Goal: Information Seeking & Learning: Learn about a topic

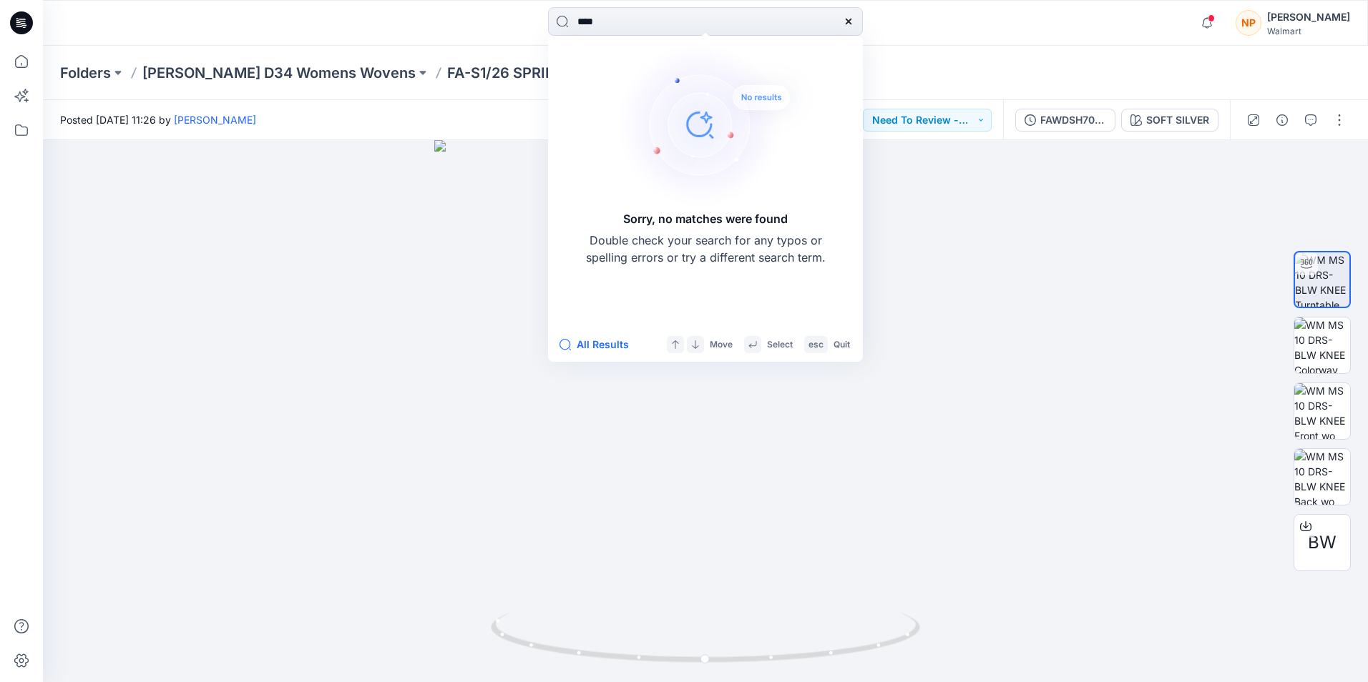
drag, startPoint x: 627, startPoint y: 20, endPoint x: 558, endPoint y: 36, distance: 71.2
click at [558, 36] on div "**** Sorry, no matches were found Double check your search for any typos or spe…" at bounding box center [705, 22] width 315 height 31
type input "****"
click at [19, 24] on icon at bounding box center [18, 24] width 5 height 1
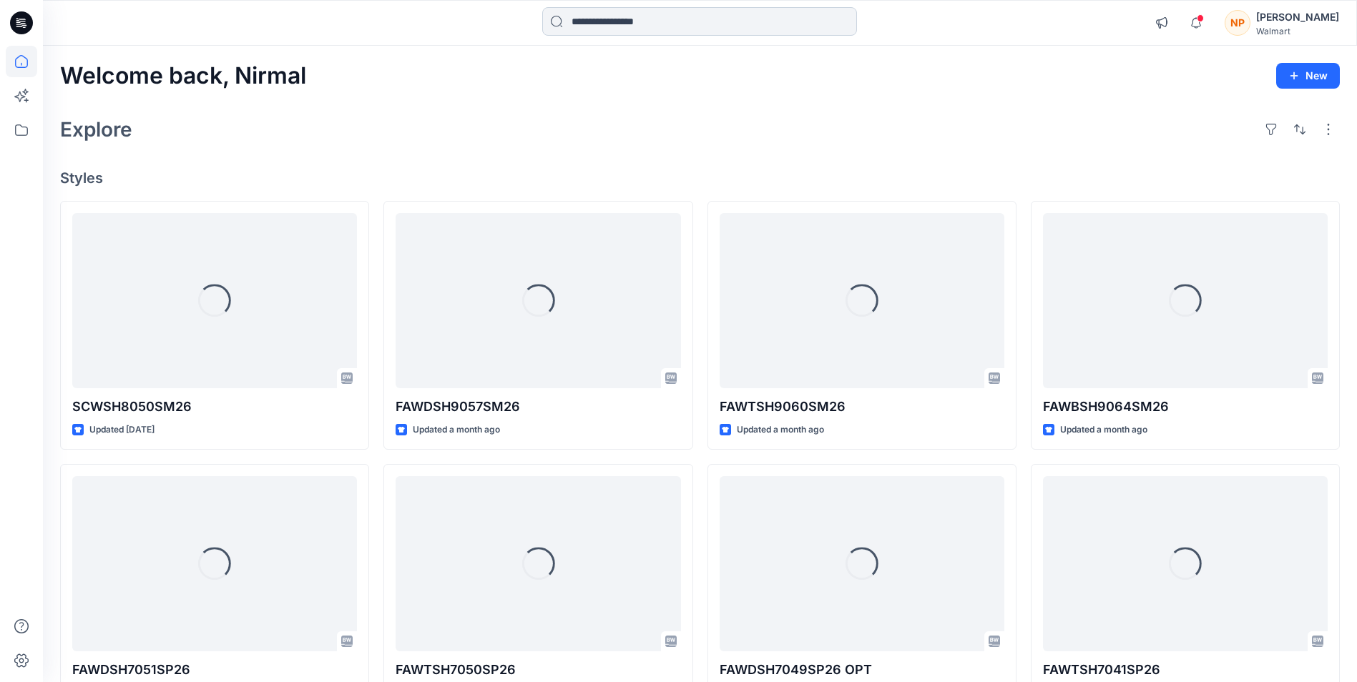
click at [614, 22] on input at bounding box center [699, 21] width 315 height 29
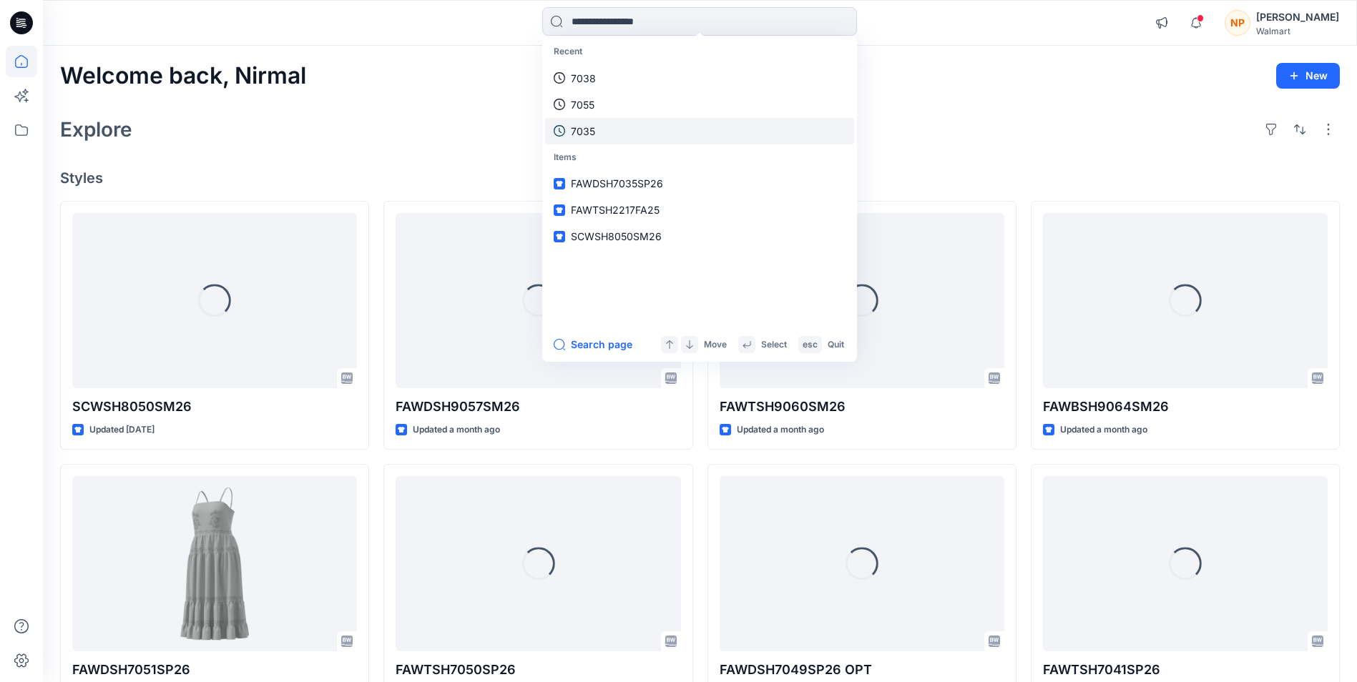
click at [591, 128] on p "7035" at bounding box center [583, 131] width 24 height 15
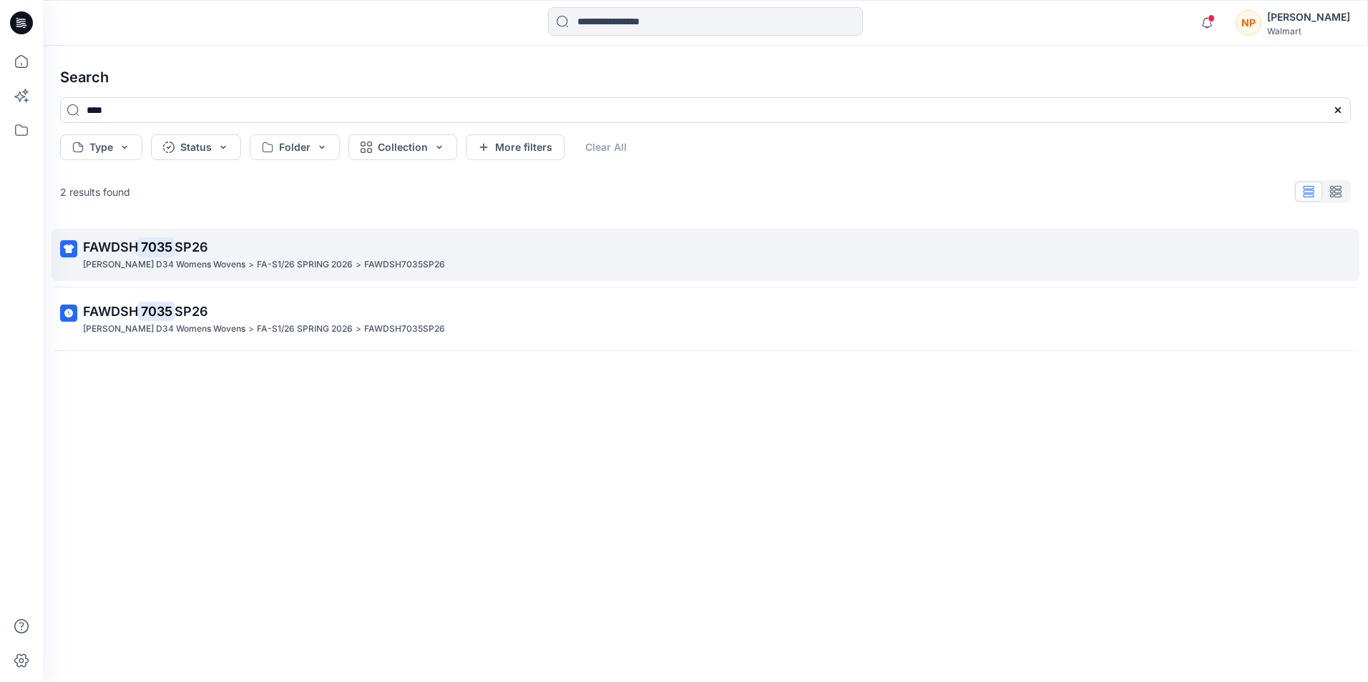
click at [181, 240] on span "SP26" at bounding box center [192, 247] width 34 height 15
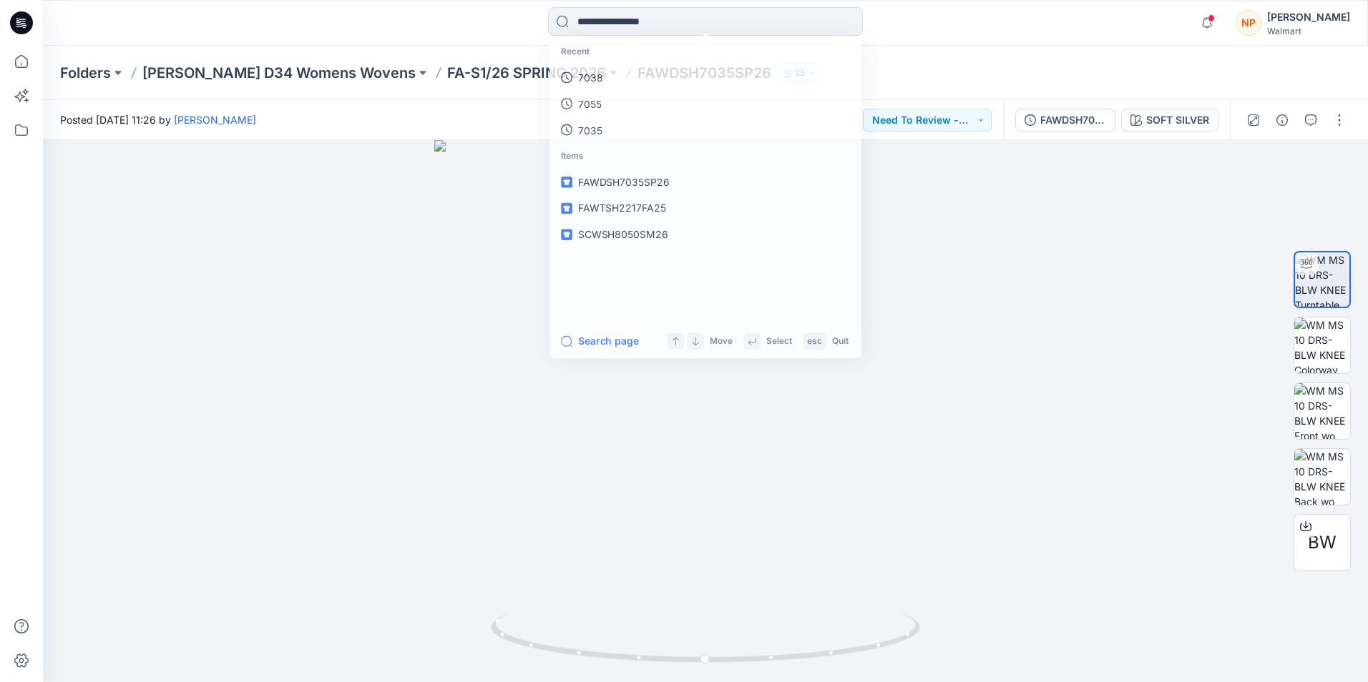
drag, startPoint x: 628, startPoint y: 16, endPoint x: 1036, endPoint y: 16, distance: 407.7
click at [632, 16] on input at bounding box center [705, 21] width 315 height 29
type input "****"
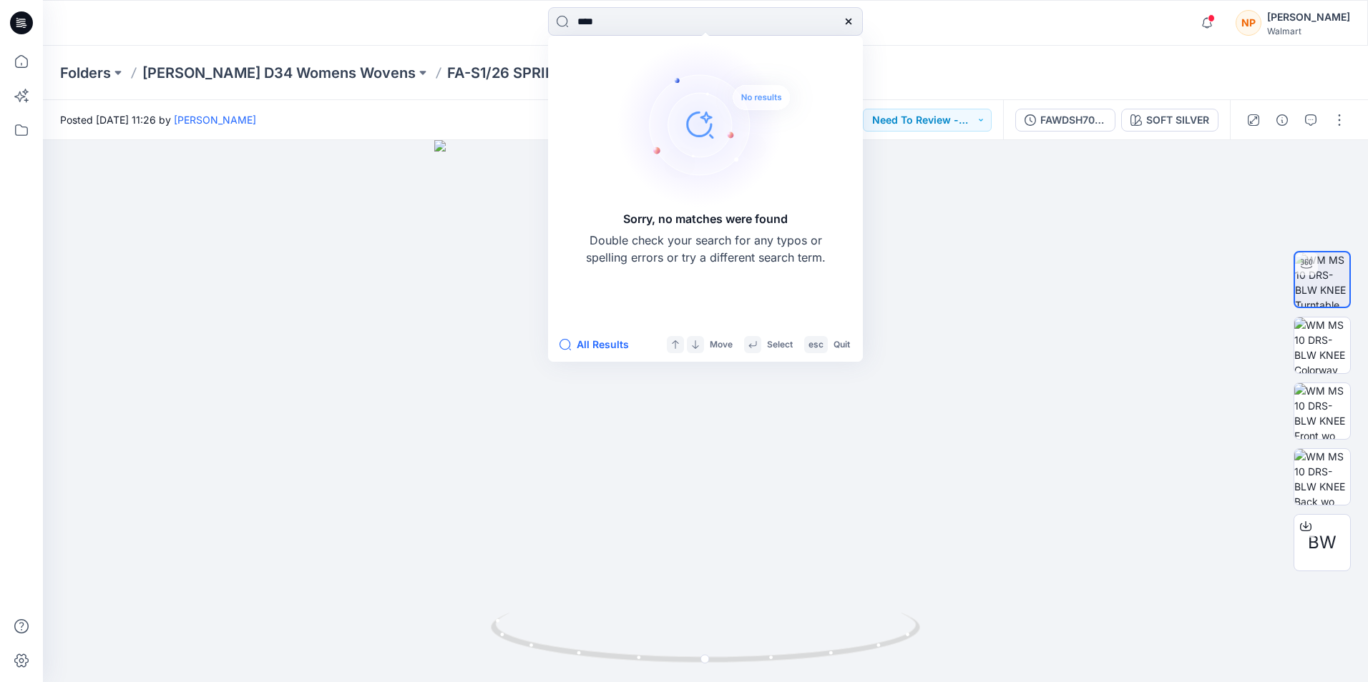
click at [17, 21] on icon at bounding box center [21, 22] width 23 height 23
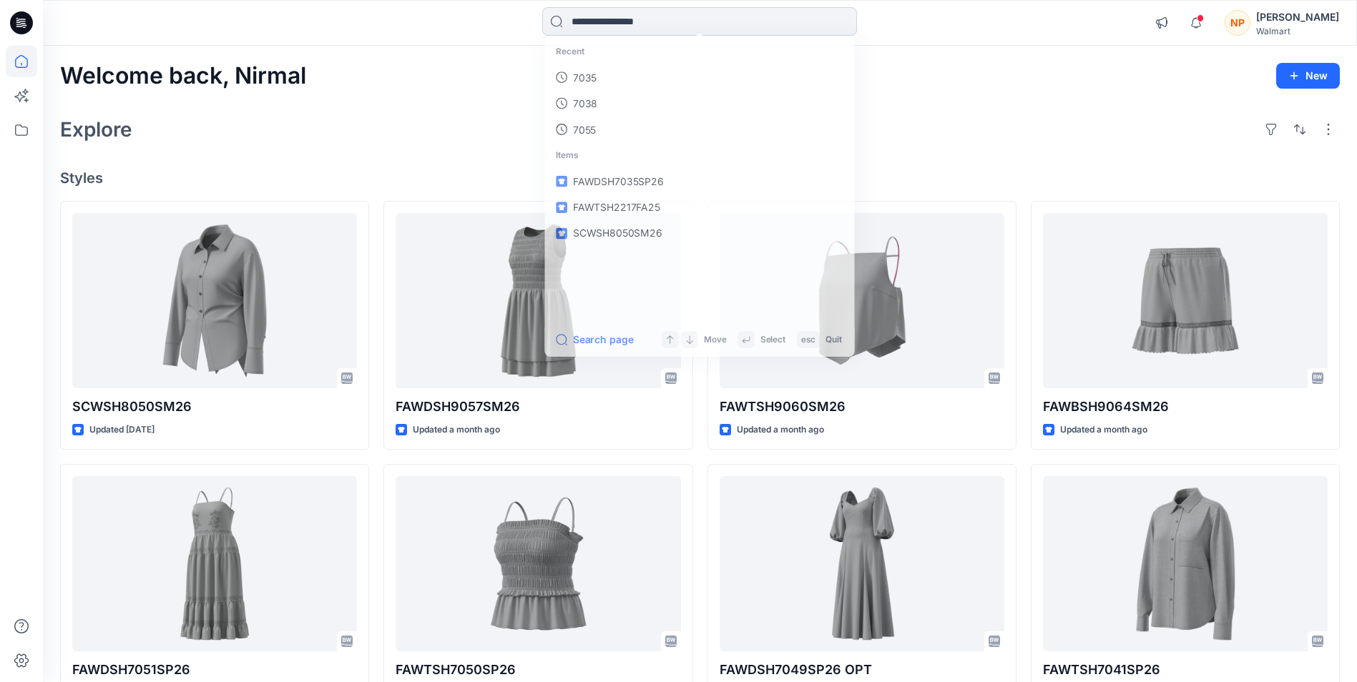
click at [640, 20] on input at bounding box center [699, 21] width 315 height 29
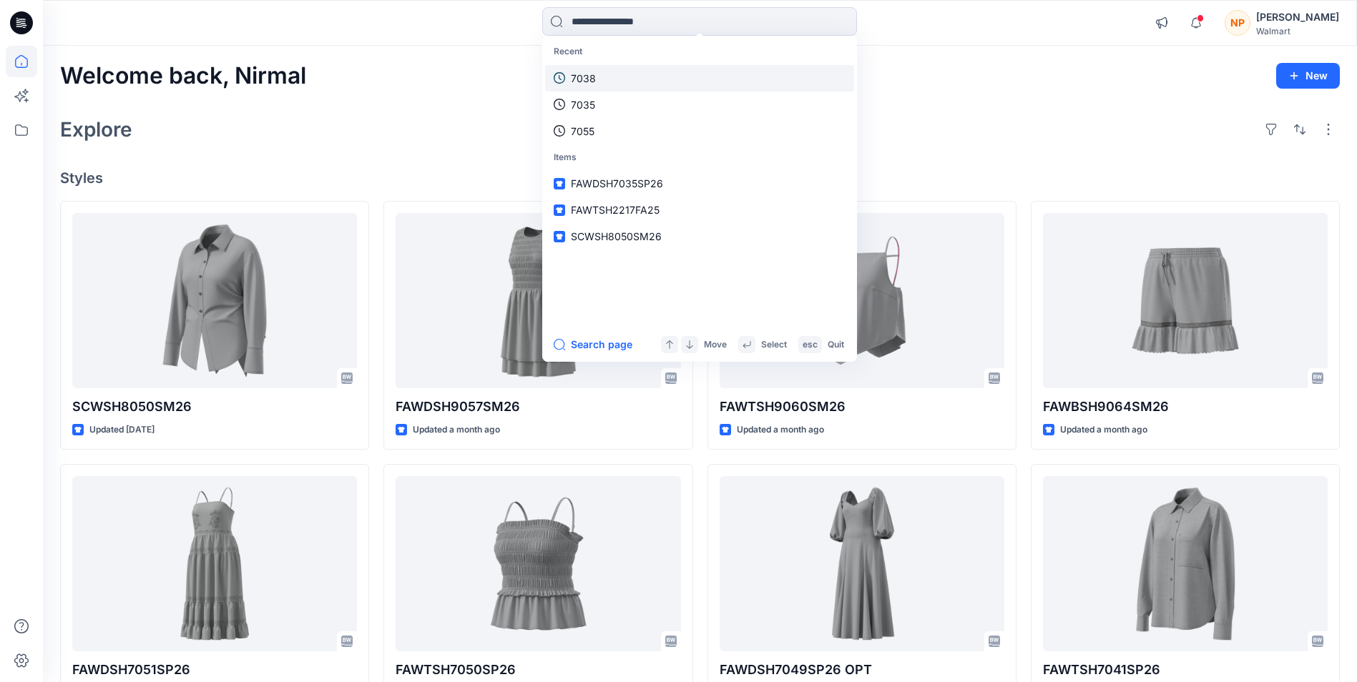
drag, startPoint x: 585, startPoint y: 79, endPoint x: 605, endPoint y: 82, distance: 20.1
click at [586, 79] on p "7038" at bounding box center [583, 78] width 25 height 15
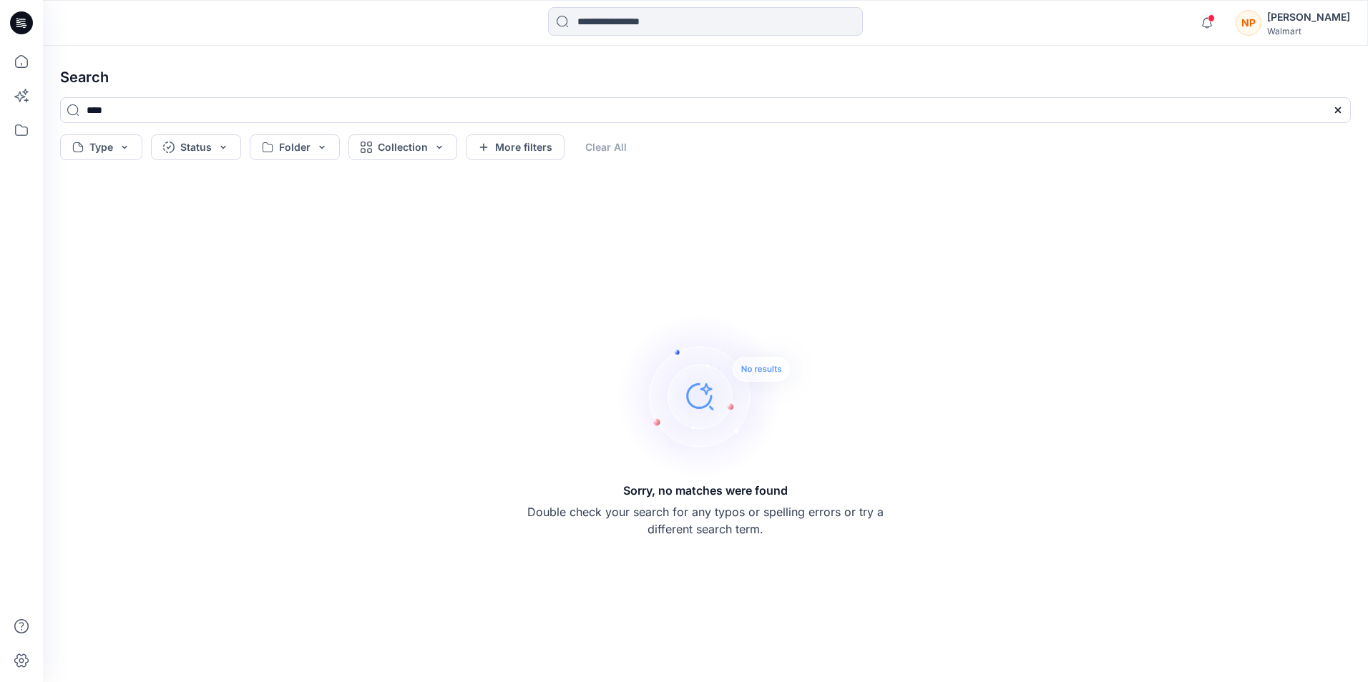
click at [16, 20] on icon at bounding box center [17, 20] width 3 height 1
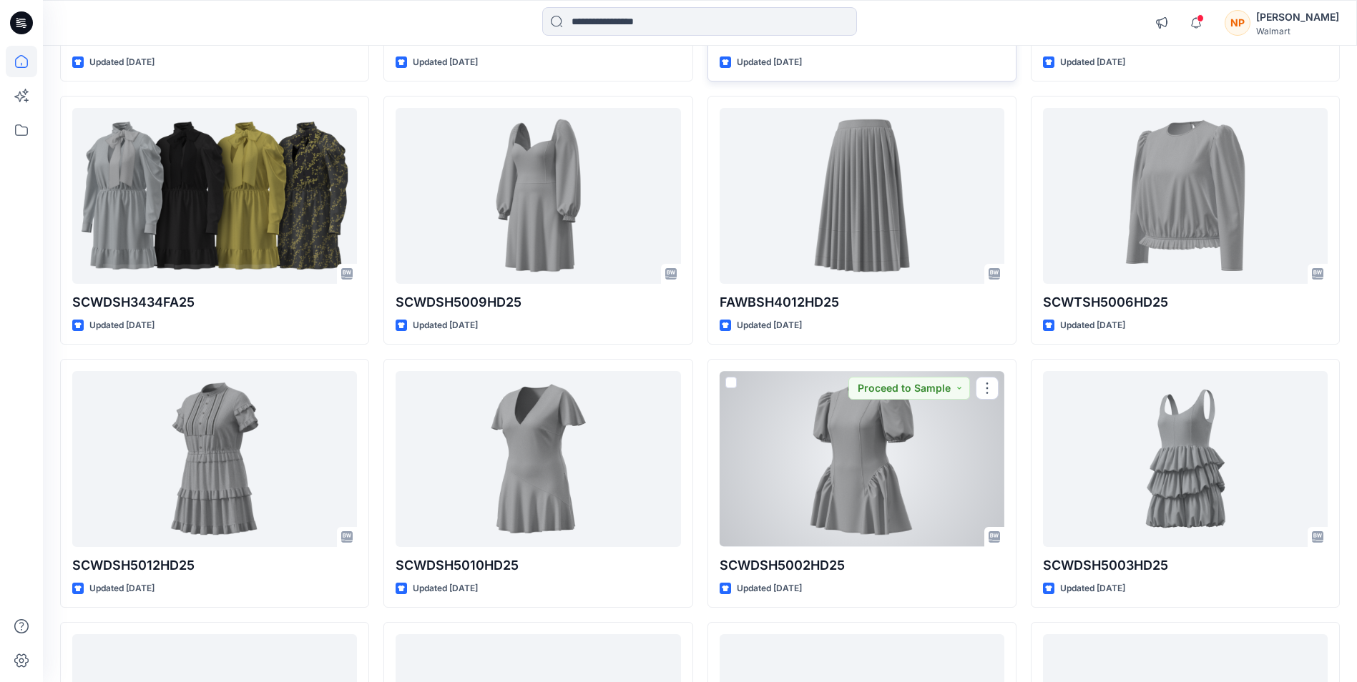
scroll to position [6680, 0]
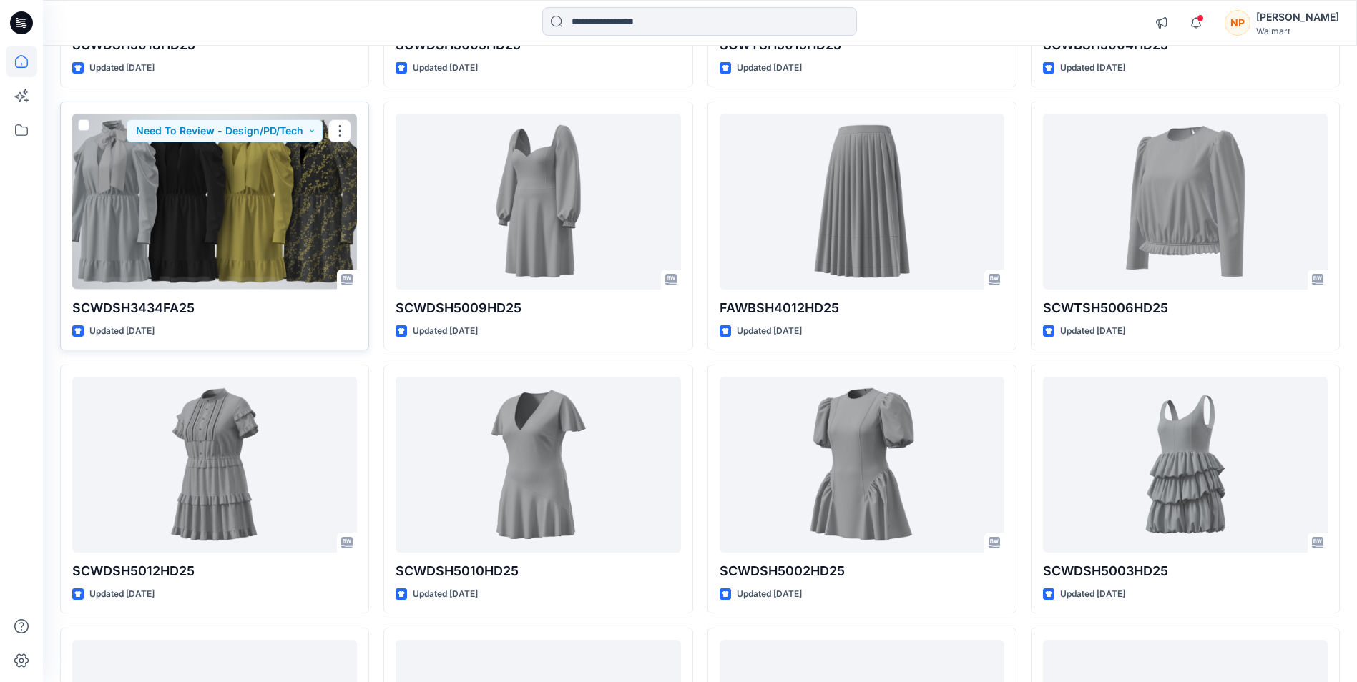
drag, startPoint x: 152, startPoint y: 313, endPoint x: 179, endPoint y: 192, distance: 123.8
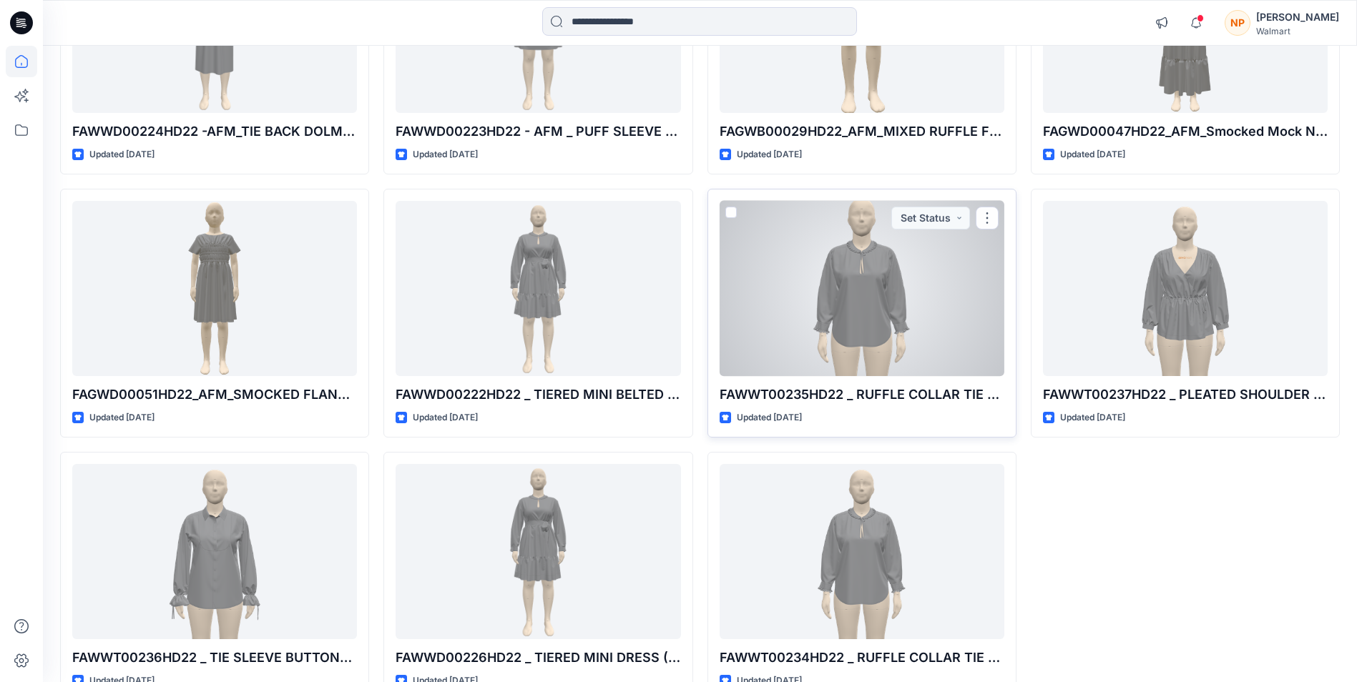
scroll to position [30846, 0]
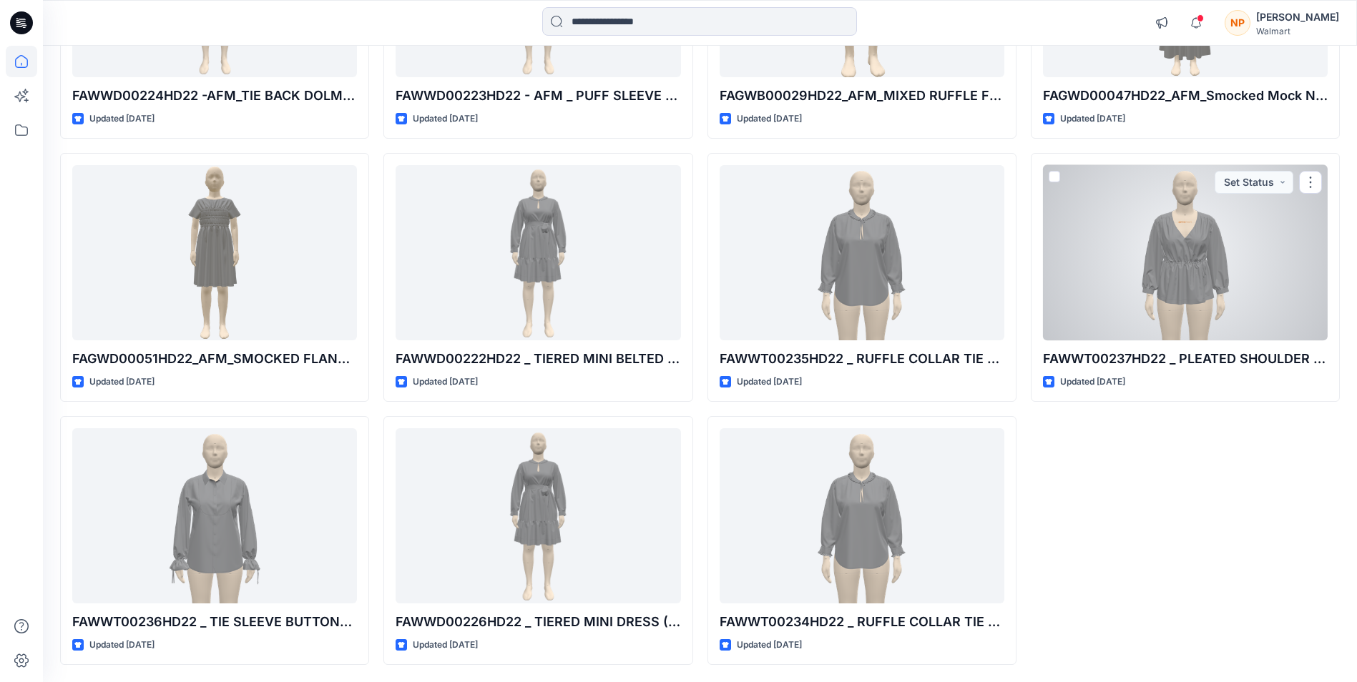
click at [1211, 287] on div at bounding box center [1185, 252] width 285 height 175
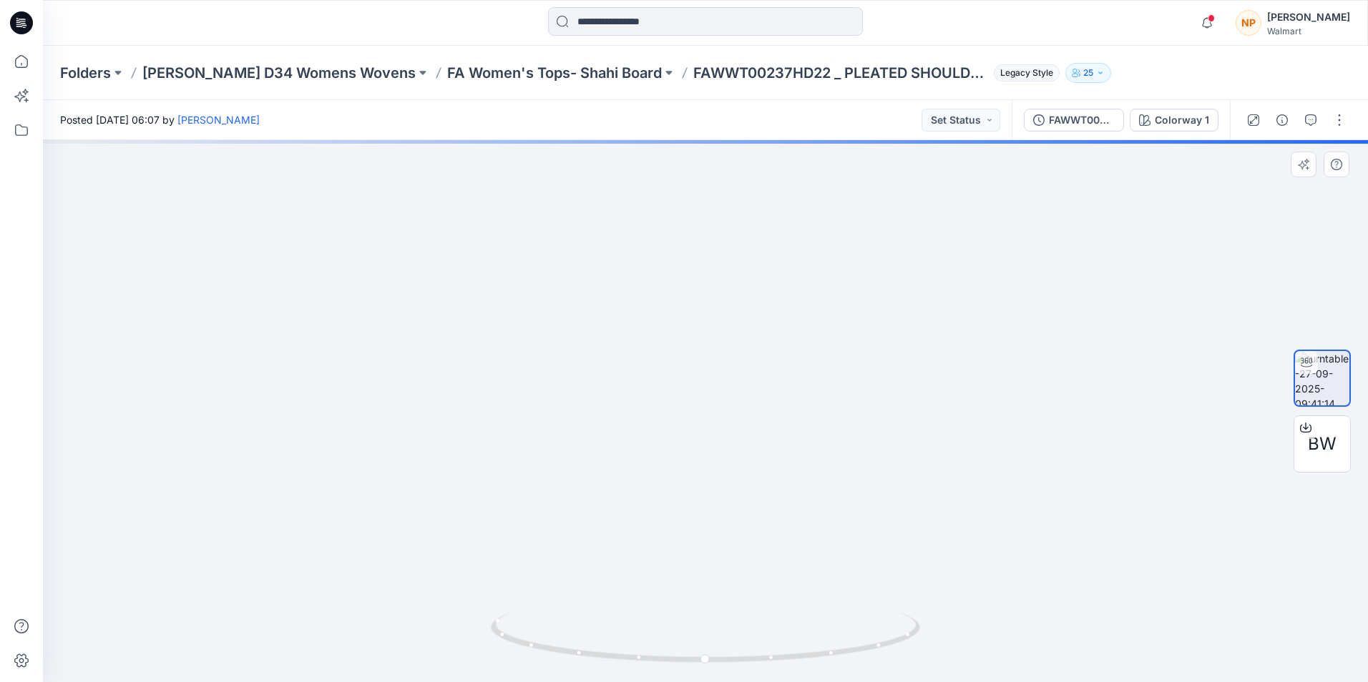
drag, startPoint x: 824, startPoint y: 441, endPoint x: 839, endPoint y: 499, distance: 59.9
click at [839, 499] on img at bounding box center [705, 317] width 599 height 732
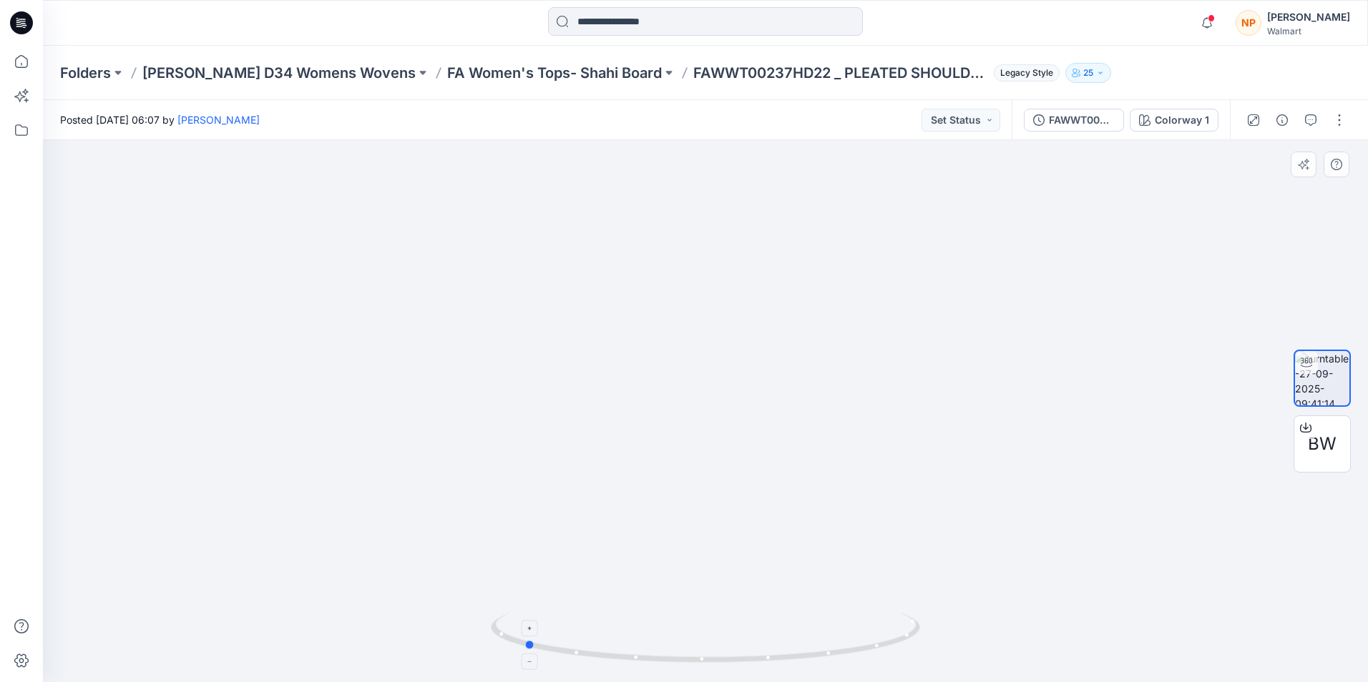
drag, startPoint x: 819, startPoint y: 661, endPoint x: 637, endPoint y: 639, distance: 183.0
click at [637, 639] on icon at bounding box center [707, 640] width 433 height 54
drag, startPoint x: 773, startPoint y: 574, endPoint x: 798, endPoint y: 362, distance: 213.2
click at [798, 362] on img at bounding box center [705, 212] width 599 height 939
drag, startPoint x: 697, startPoint y: 663, endPoint x: 827, endPoint y: 335, distance: 352.3
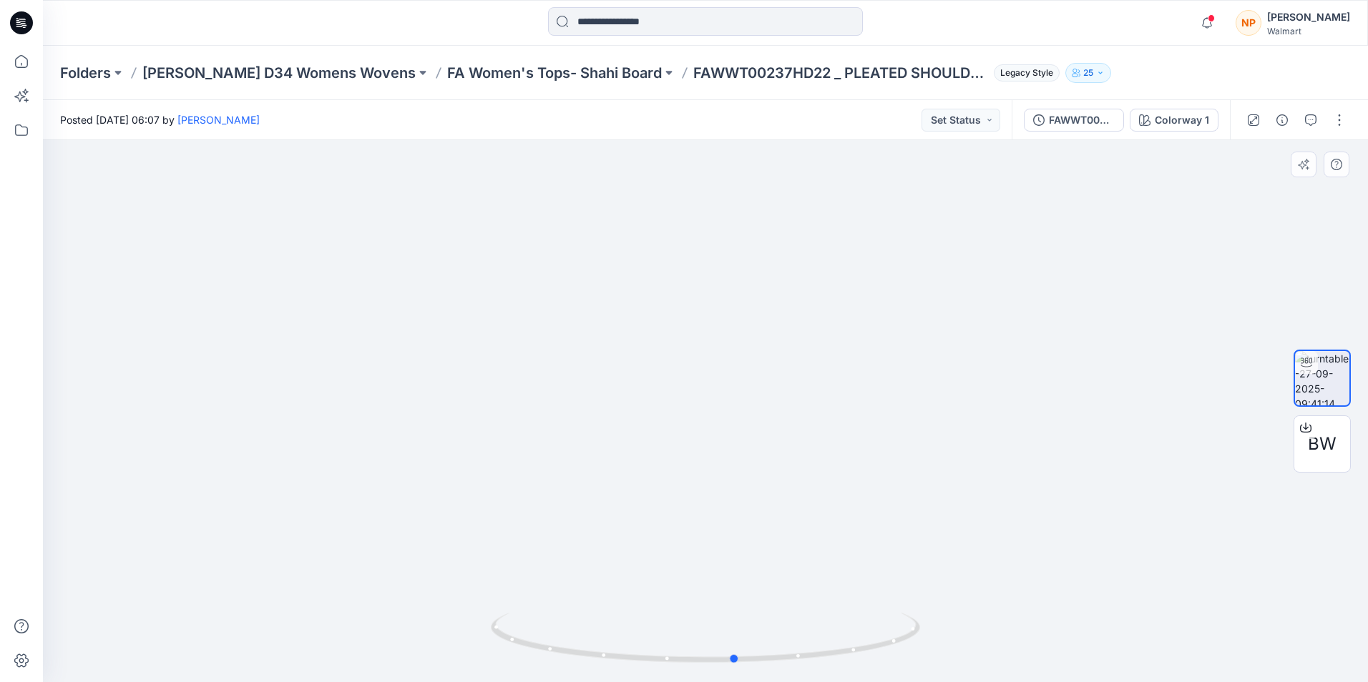
click at [885, 642] on icon at bounding box center [707, 640] width 433 height 54
drag, startPoint x: 815, startPoint y: 362, endPoint x: 822, endPoint y: 557, distance: 194.7
click at [822, 557] on img at bounding box center [705, 333] width 599 height 700
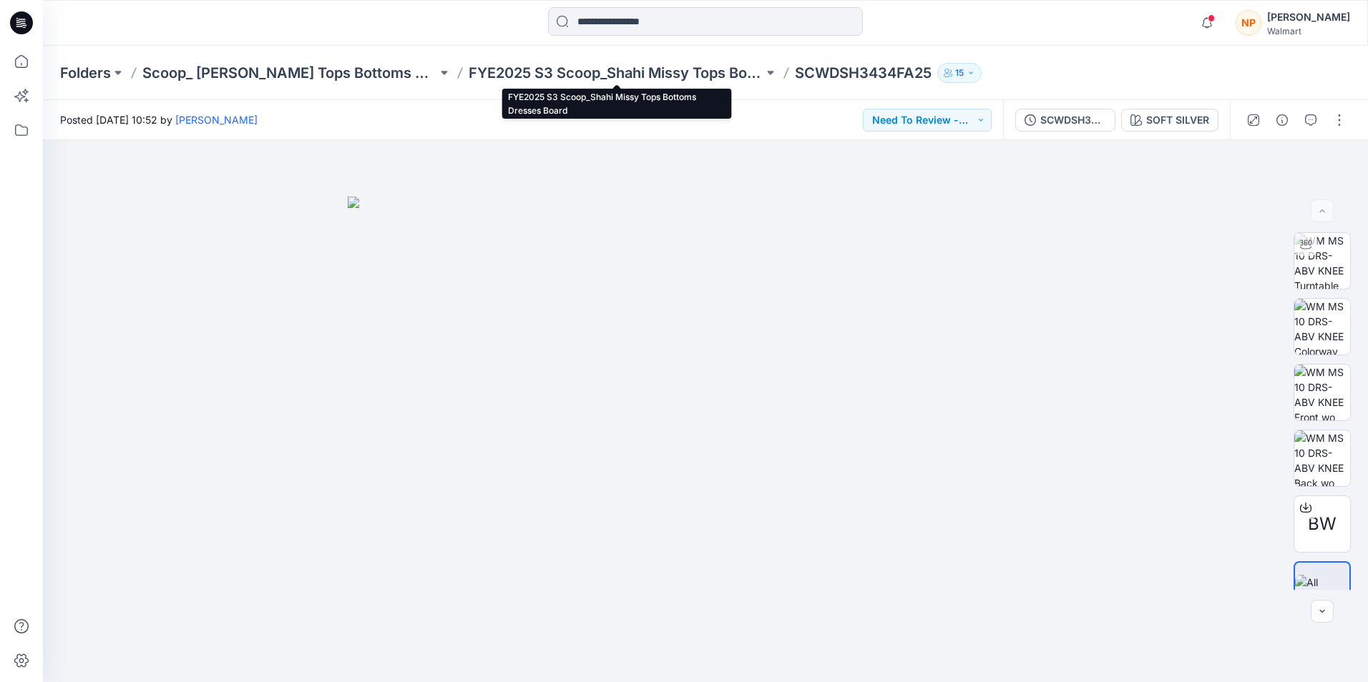
click at [612, 75] on p "FYE2025 S3 Scoop_Shahi Missy Tops Bottoms Dresses Board" at bounding box center [616, 73] width 295 height 20
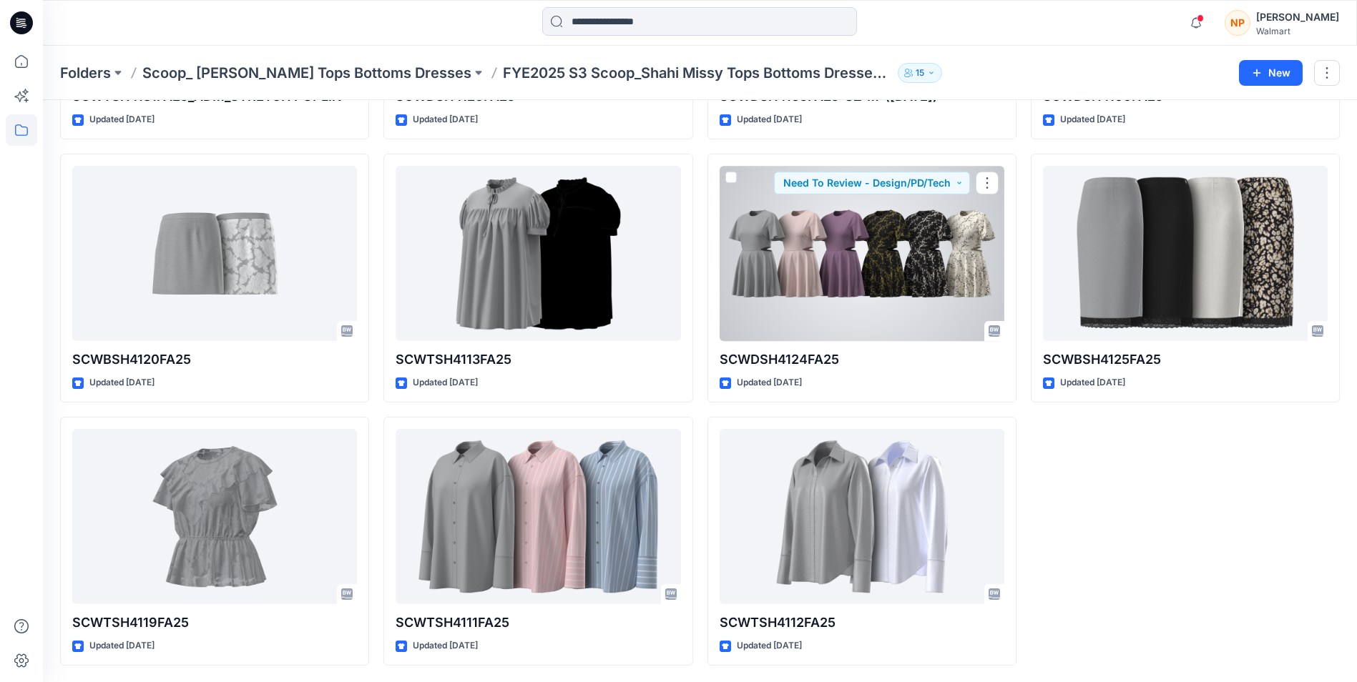
scroll to position [797, 0]
